Goal: Task Accomplishment & Management: Use online tool/utility

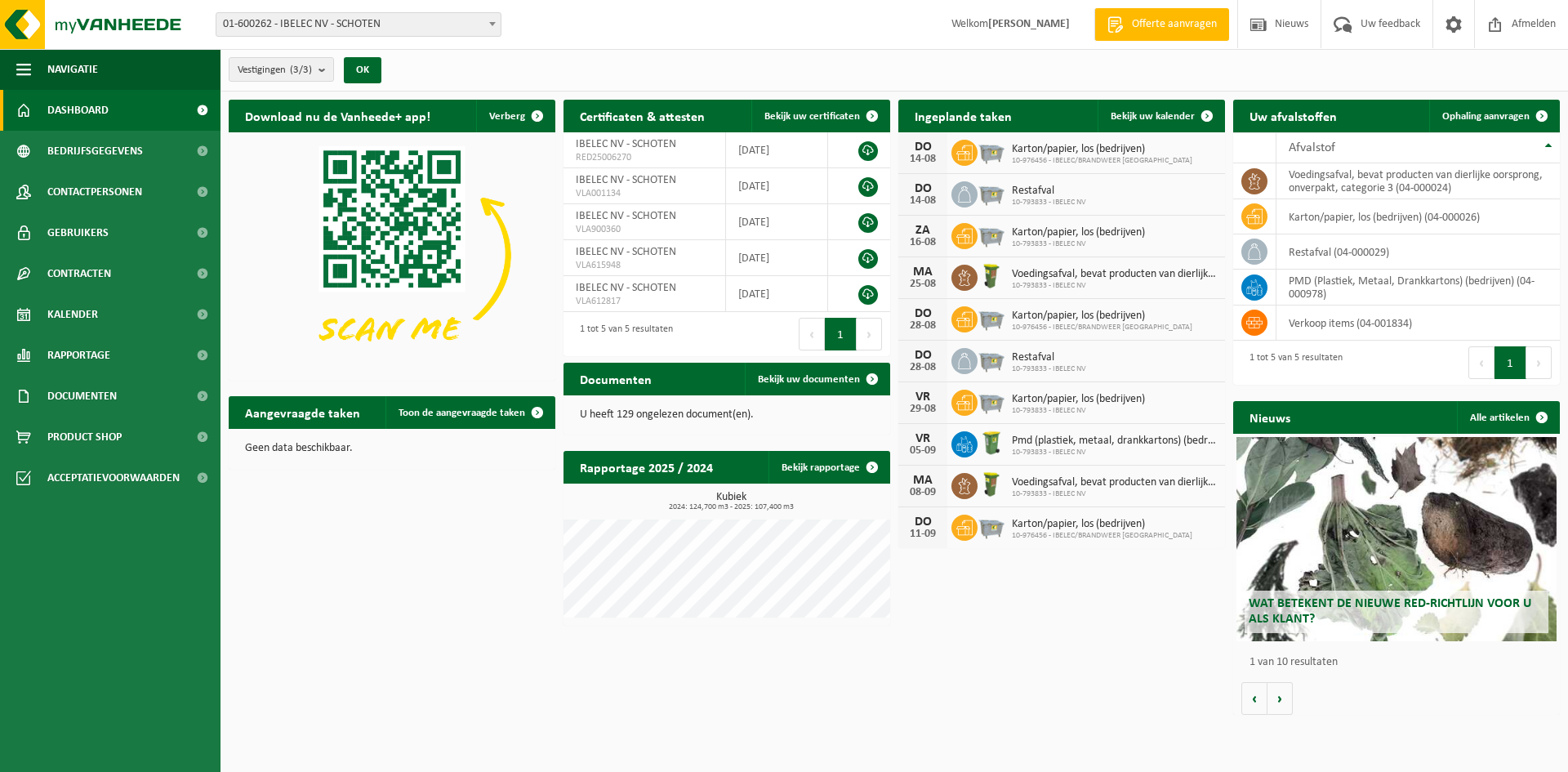
click at [494, 24] on b at bounding box center [493, 23] width 7 height 4
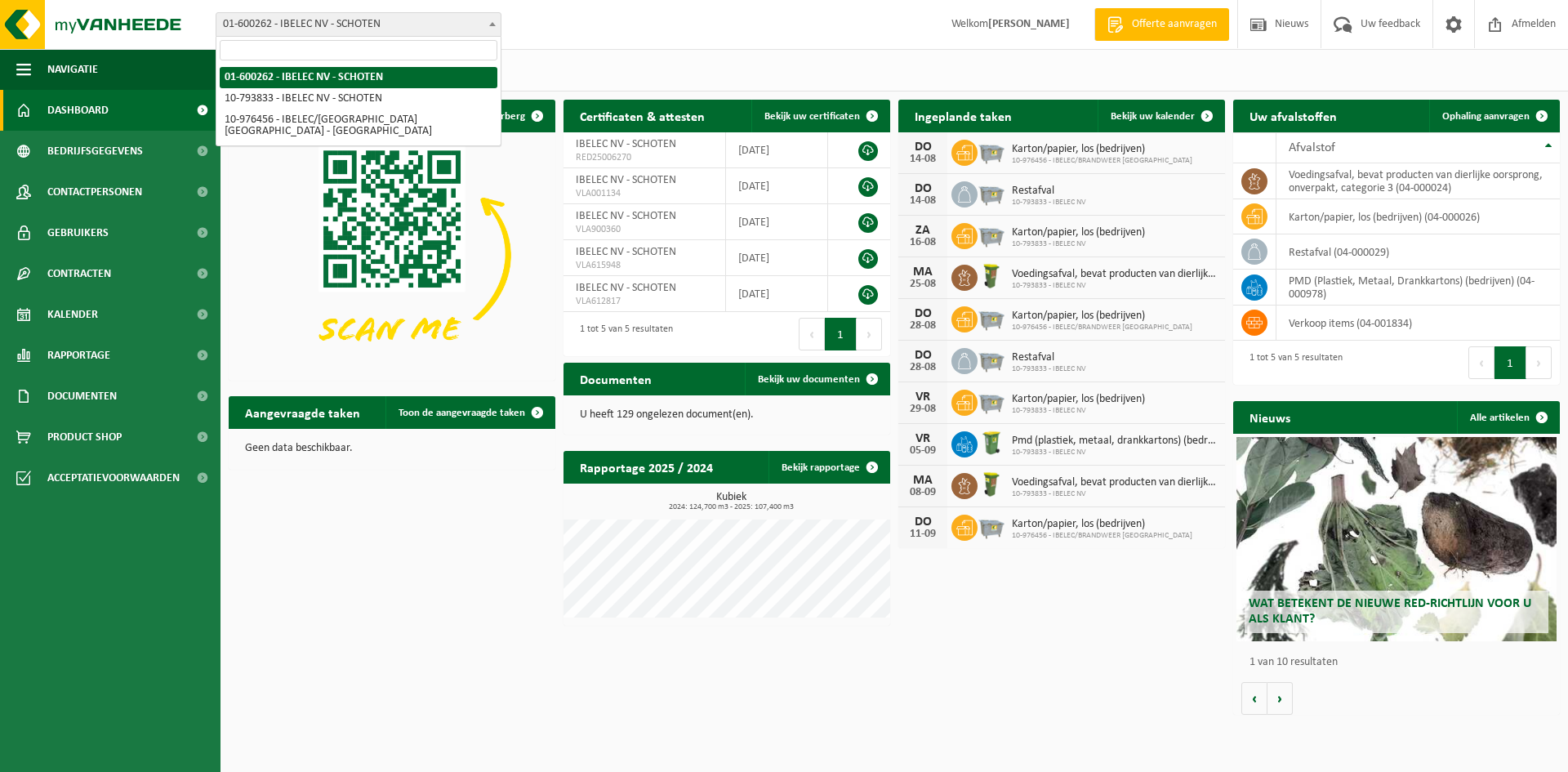
click at [494, 24] on b at bounding box center [493, 23] width 7 height 4
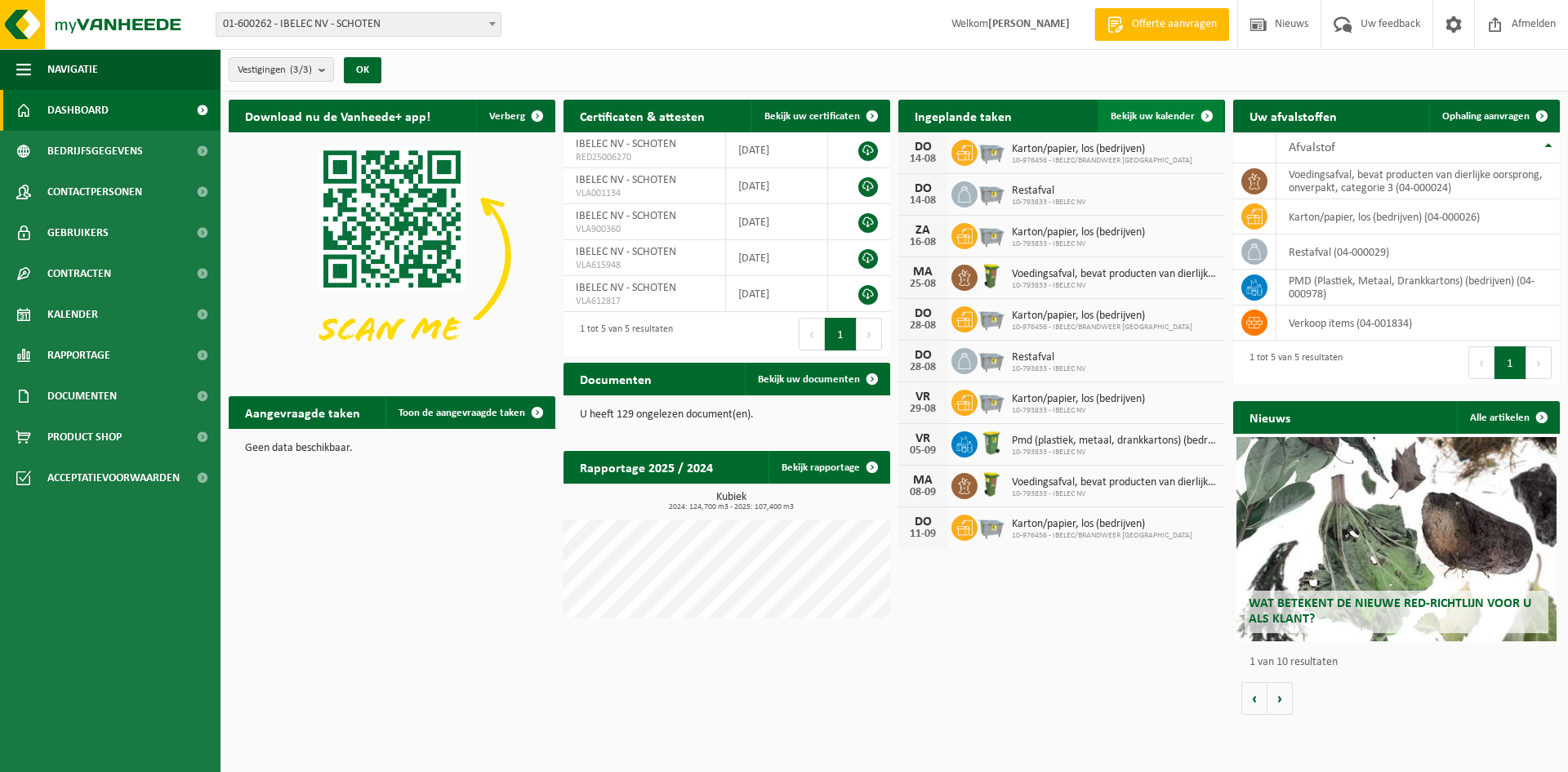
click at [1204, 115] on span at bounding box center [1207, 116] width 33 height 33
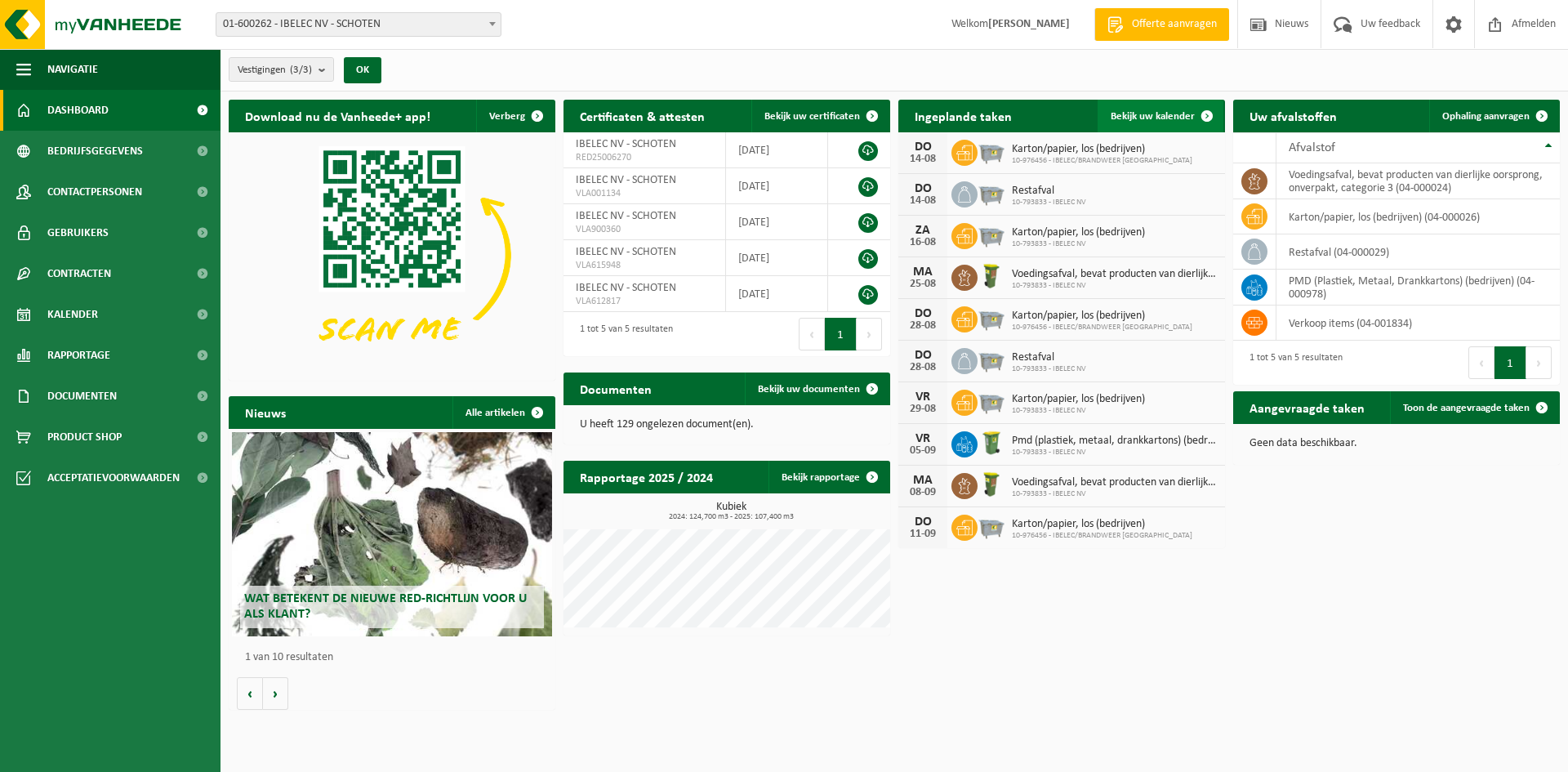
click at [1202, 109] on span at bounding box center [1207, 116] width 33 height 33
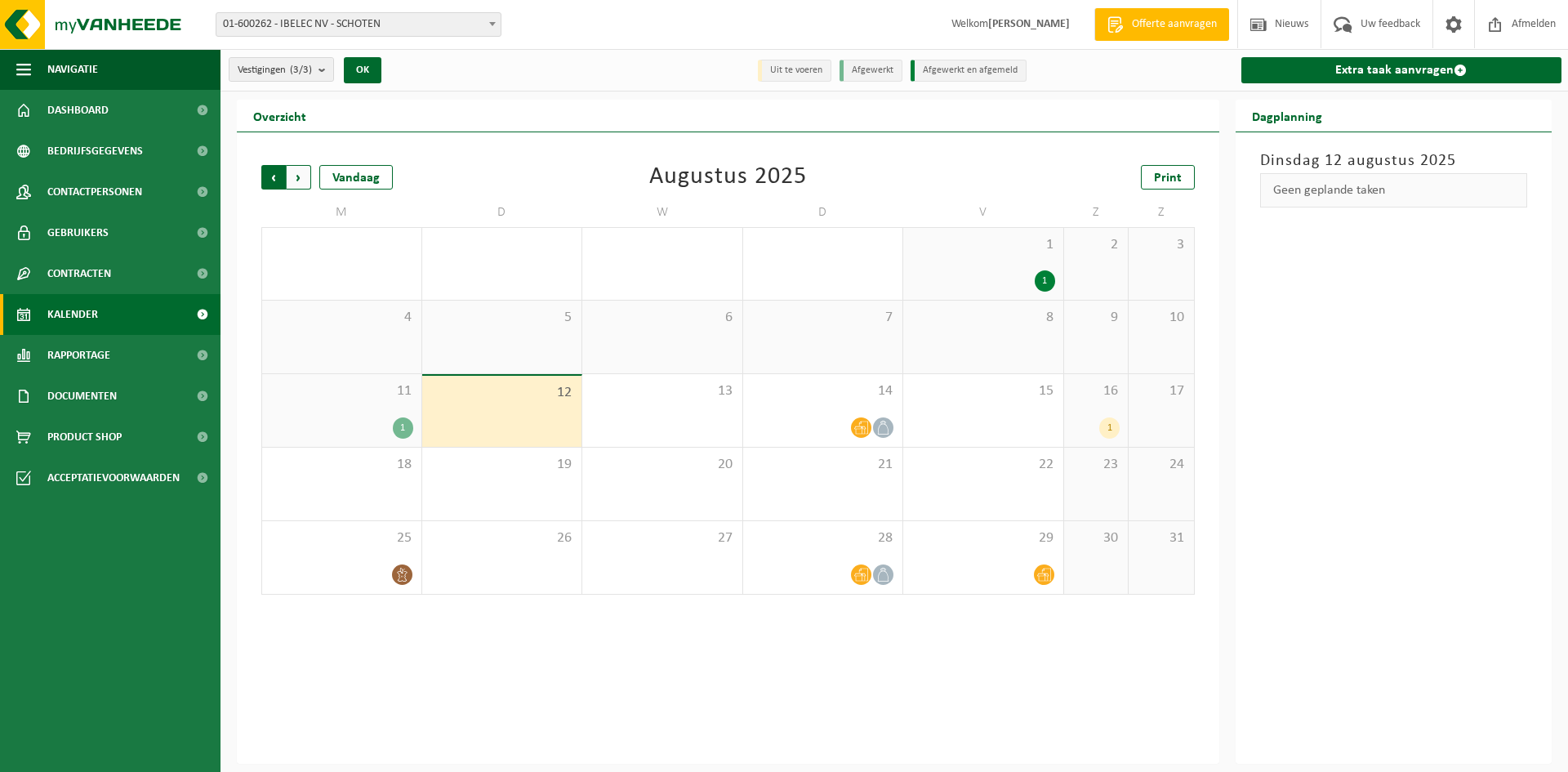
click at [298, 180] on span "Volgende" at bounding box center [298, 177] width 24 height 24
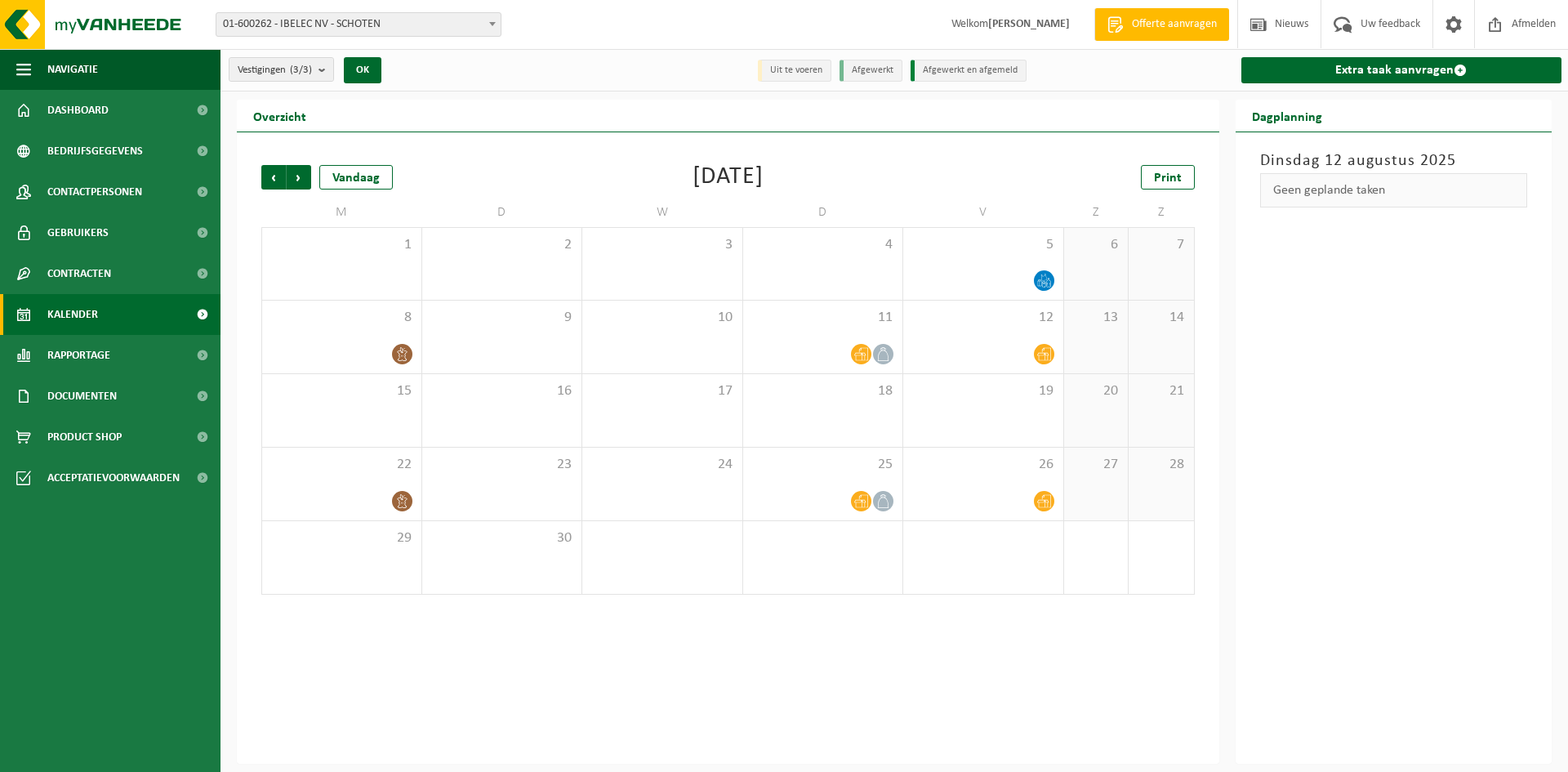
click at [298, 180] on span "Volgende" at bounding box center [298, 177] width 24 height 24
click at [280, 179] on span "Vorige" at bounding box center [273, 177] width 24 height 24
click at [282, 176] on span "Vorige" at bounding box center [273, 177] width 24 height 24
click at [1167, 177] on span "Print" at bounding box center [1167, 179] width 28 height 13
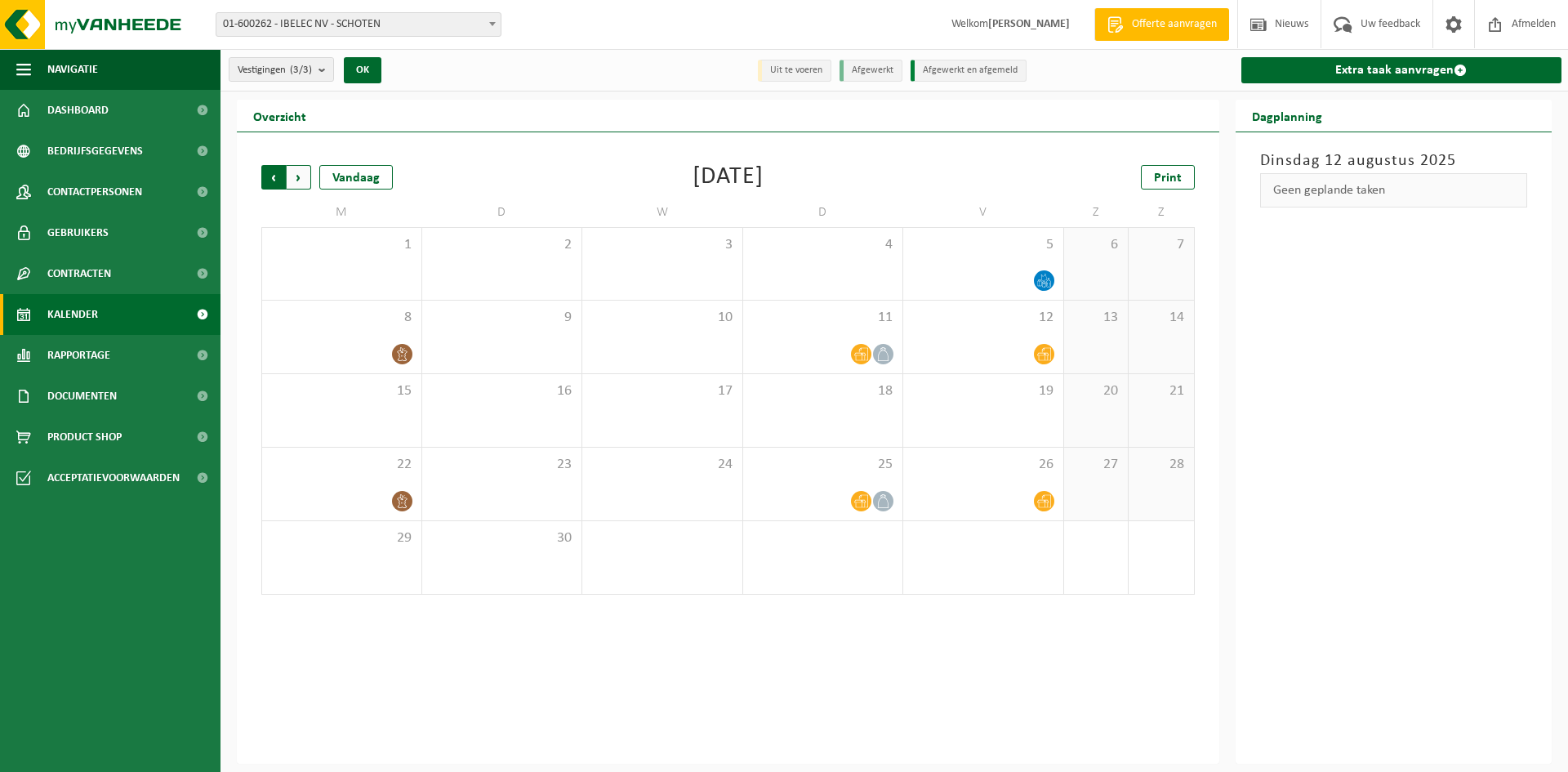
click at [304, 174] on span "Volgende" at bounding box center [298, 177] width 24 height 24
click at [1165, 172] on span "Print" at bounding box center [1167, 179] width 28 height 13
